Goal: Task Accomplishment & Management: Manage account settings

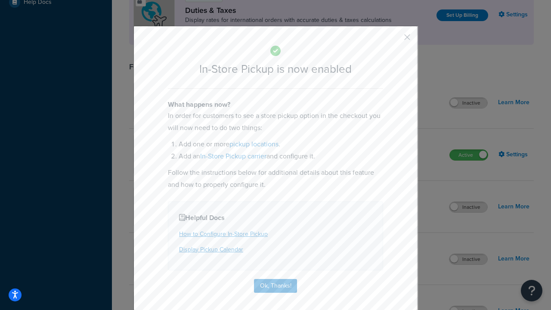
click at [394, 40] on button "button" at bounding box center [394, 40] width 2 height 2
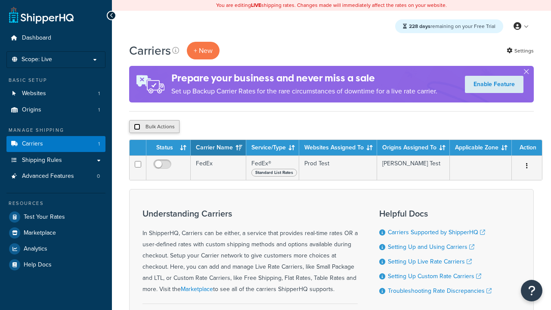
click at [137, 127] on input "checkbox" at bounding box center [137, 127] width 6 height 6
checkbox input "true"
click at [0, 0] on button "Delete" at bounding box center [0, 0] width 0 height 0
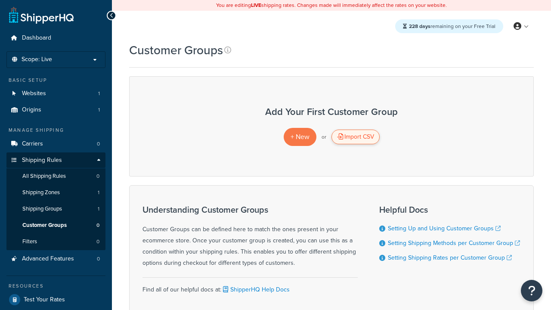
click at [355, 137] on div "Import CSV" at bounding box center [355, 137] width 48 height 15
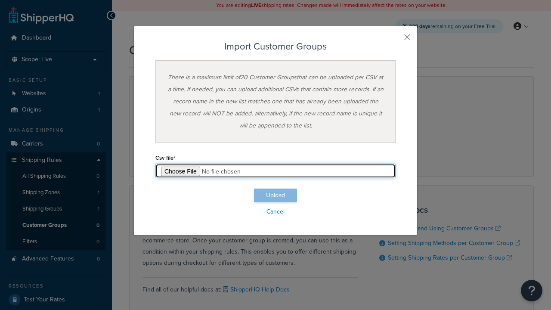
click at [275, 171] on input "file" at bounding box center [275, 171] width 240 height 15
type input "C:\fakepath\importCustomerGroupsSuccess.csv"
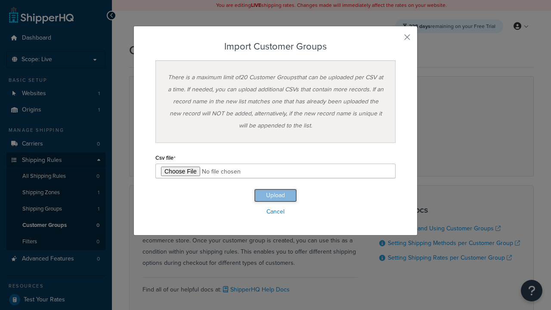
click at [275, 195] on button "Upload" at bounding box center [275, 196] width 43 height 14
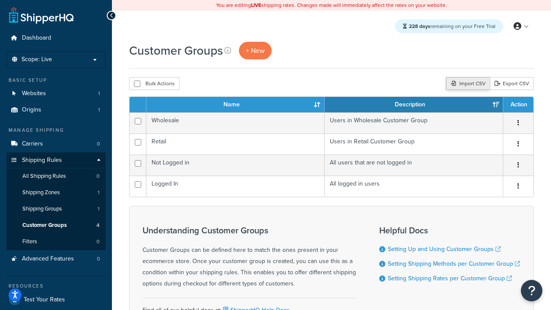
click at [467, 84] on div "Import CSV" at bounding box center [468, 83] width 44 height 13
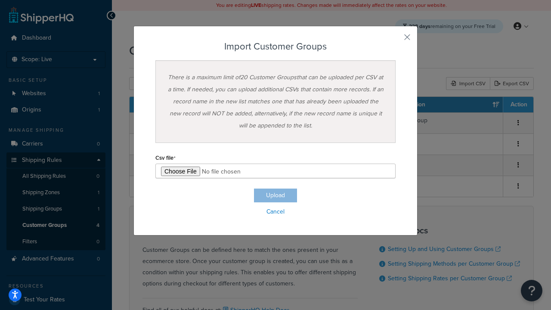
click at [275, 46] on h3 "Import Customer Groups" at bounding box center [275, 46] width 240 height 10
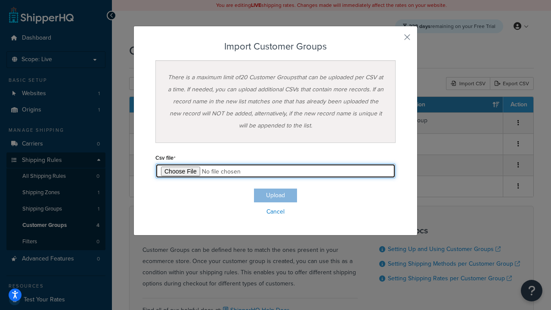
click at [275, 171] on input "file" at bounding box center [275, 171] width 240 height 15
type input "C:\fakepath\importCustomerGroupsFailure.csv"
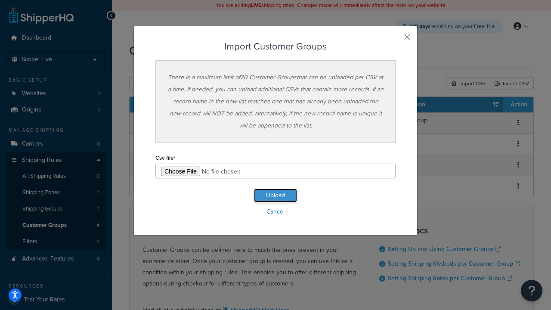
click at [275, 195] on button "Upload" at bounding box center [275, 196] width 43 height 14
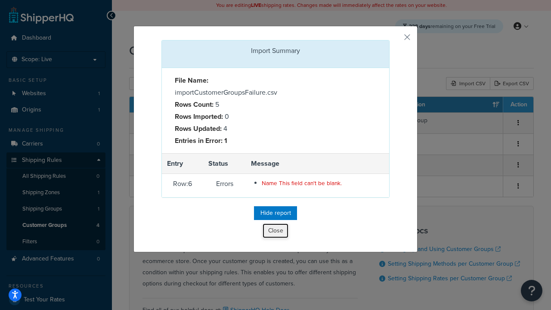
click at [275, 232] on button "Close" at bounding box center [276, 230] width 26 height 15
